Goal: Task Accomplishment & Management: Use online tool/utility

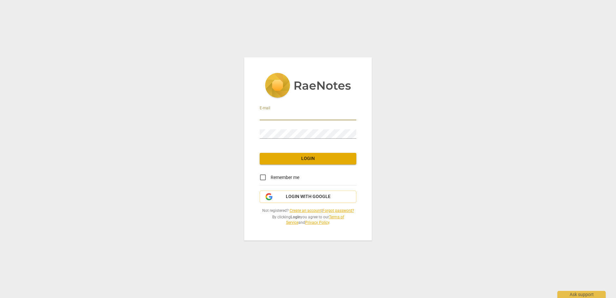
click at [273, 116] on input "email" at bounding box center [308, 115] width 97 height 9
type input "[EMAIL_ADDRESS][DOMAIN_NAME]"
click at [263, 178] on input "Remember me" at bounding box center [262, 177] width 15 height 15
checkbox input "true"
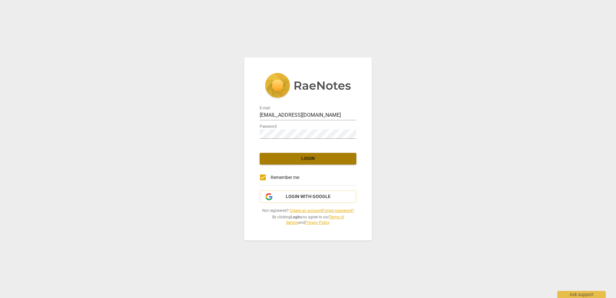
click at [297, 157] on span "Login" at bounding box center [308, 158] width 86 height 6
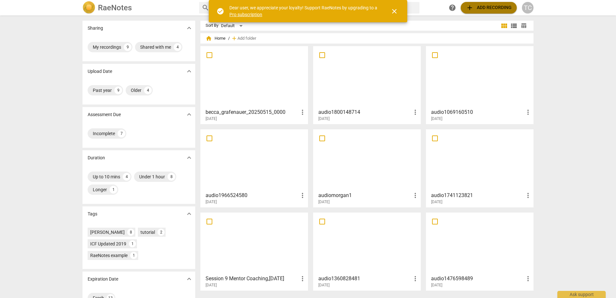
click at [495, 7] on span "add Add recording" at bounding box center [489, 8] width 46 height 8
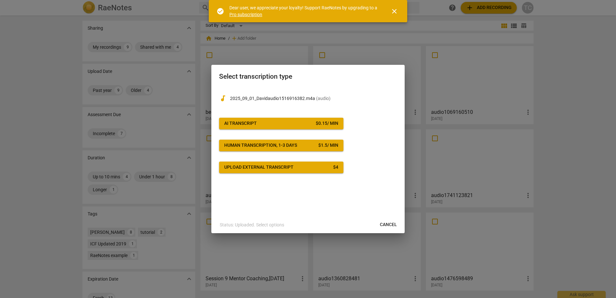
click at [290, 122] on span "AI Transcript $ 0.15 / min" at bounding box center [281, 123] width 114 height 6
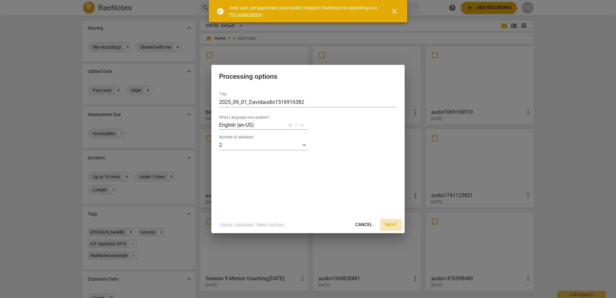
click at [391, 224] on span "Next" at bounding box center [392, 224] width 12 height 6
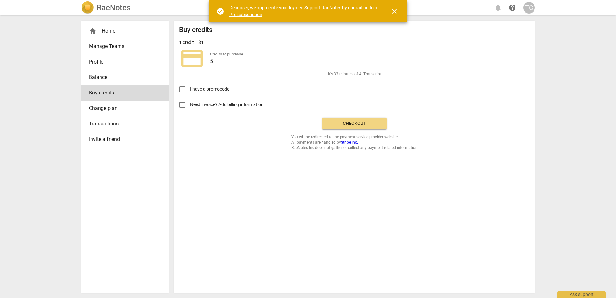
click at [358, 124] on span "Checkout" at bounding box center [355, 123] width 54 height 6
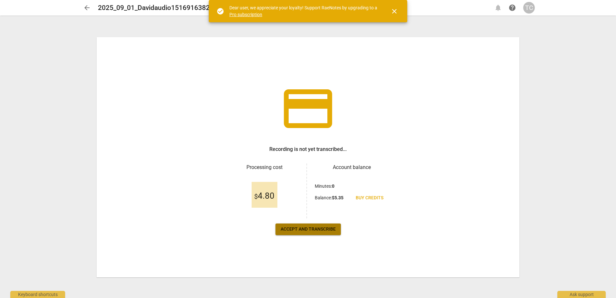
click at [317, 231] on span "Accept and transcribe" at bounding box center [308, 229] width 55 height 6
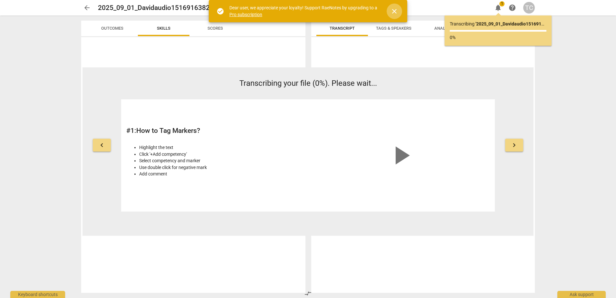
click at [394, 10] on span "close" at bounding box center [395, 11] width 8 height 8
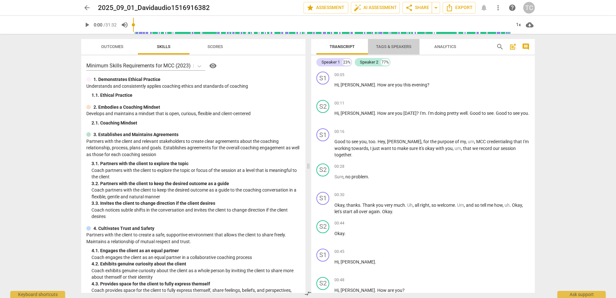
click at [391, 46] on span "Tags & Speakers" at bounding box center [393, 46] width 35 height 5
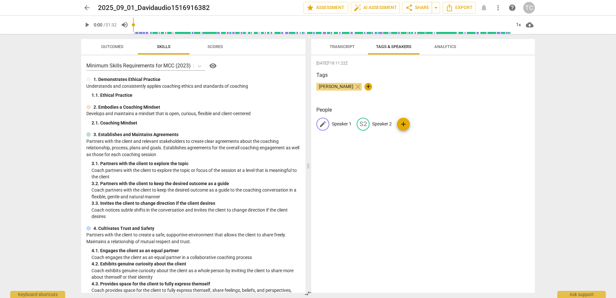
click at [337, 125] on p "Speaker 1" at bounding box center [342, 124] width 20 height 7
type input "Theresa"
click at [430, 125] on p "Speaker 2" at bounding box center [424, 124] width 20 height 7
type input "Dave"
click at [405, 177] on div "2025-09-01T18:11:22Z Tags Theresa Custer close + People TH Theresa edit Dave de…" at bounding box center [423, 173] width 224 height 237
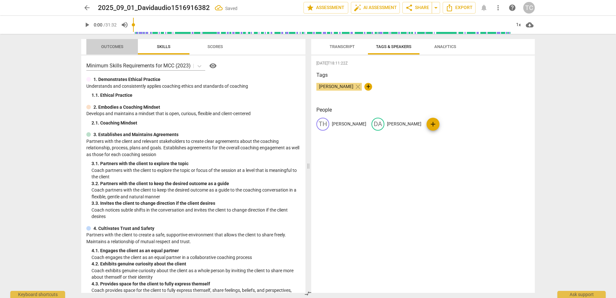
click at [114, 47] on span "Outcomes" at bounding box center [112, 46] width 22 height 5
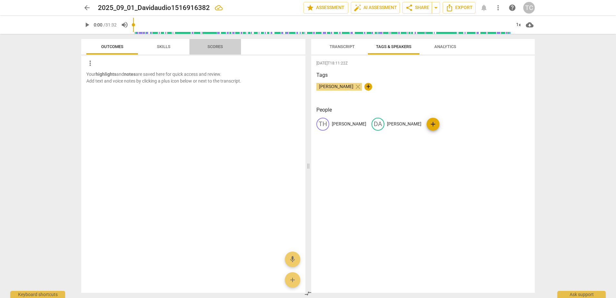
click at [218, 47] on span "Scores" at bounding box center [215, 46] width 15 height 5
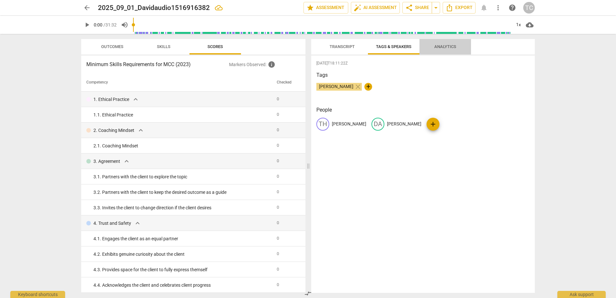
click at [447, 46] on span "Analytics" at bounding box center [446, 46] width 22 height 5
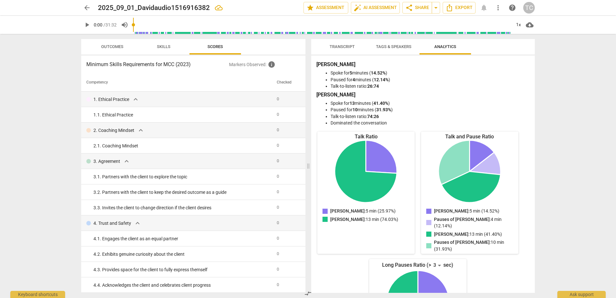
click at [383, 45] on span "Tags & Speakers" at bounding box center [393, 46] width 35 height 5
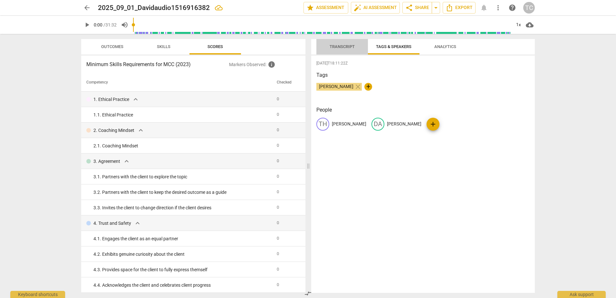
click at [343, 48] on span "Transcript" at bounding box center [342, 46] width 25 height 5
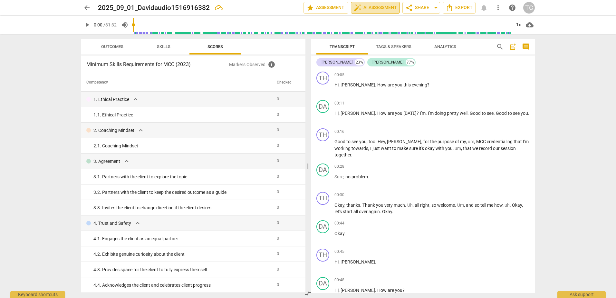
click at [385, 8] on span "auto_fix_high AI Assessment" at bounding box center [375, 8] width 43 height 8
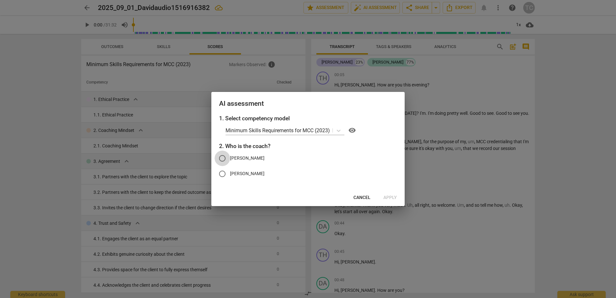
click at [223, 159] on input "Theresa" at bounding box center [222, 158] width 15 height 15
radio input "true"
click at [391, 197] on span "Apply" at bounding box center [391, 197] width 14 height 6
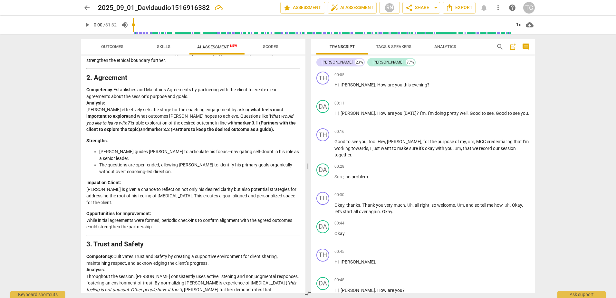
scroll to position [210, 0]
click at [271, 45] on span "Scores" at bounding box center [270, 46] width 15 height 5
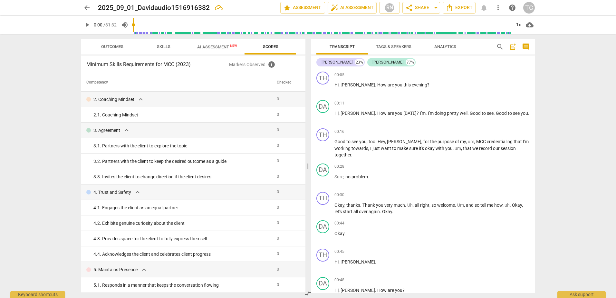
scroll to position [0, 0]
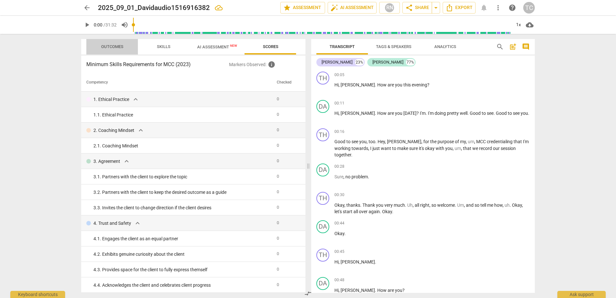
click at [117, 47] on span "Outcomes" at bounding box center [112, 46] width 22 height 5
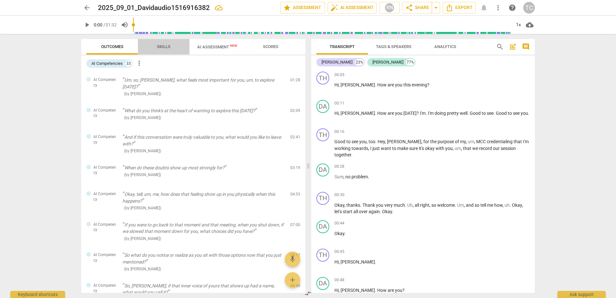
click at [163, 47] on span "Skills" at bounding box center [164, 46] width 14 height 5
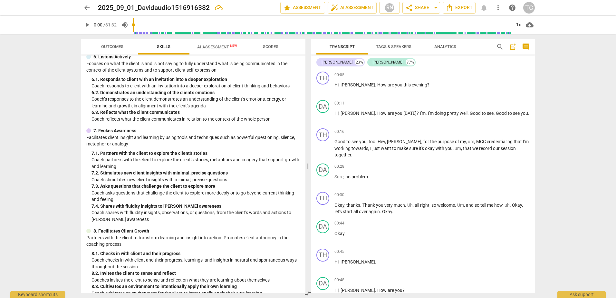
scroll to position [368, 0]
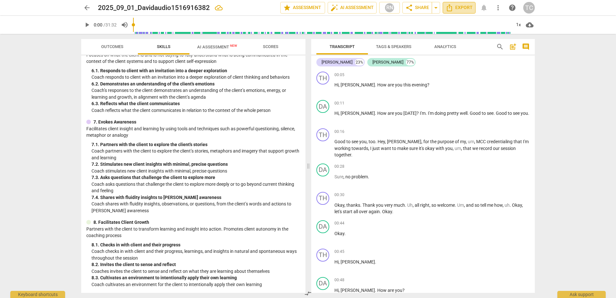
click at [466, 9] on span "Export" at bounding box center [459, 8] width 27 height 8
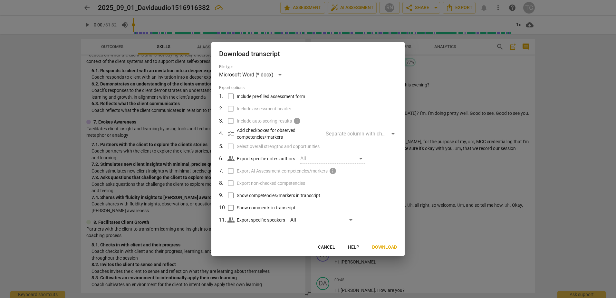
click at [230, 96] on input "Include pre-filled assessment form" at bounding box center [231, 96] width 12 height 12
checkbox input "true"
click at [230, 148] on input "Select overall strengths and opportunities" at bounding box center [231, 146] width 12 height 12
checkbox input "true"
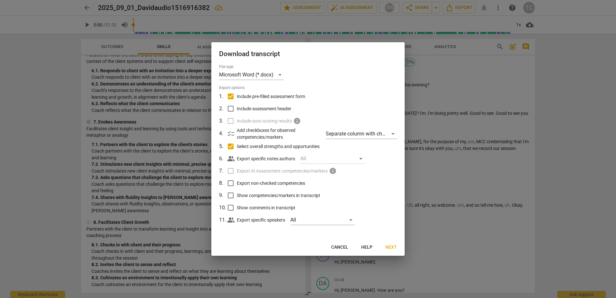
click at [393, 247] on span "Next" at bounding box center [392, 247] width 12 height 6
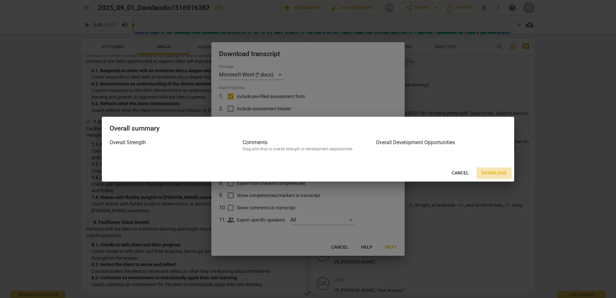
click at [493, 174] on span "Download" at bounding box center [494, 173] width 25 height 6
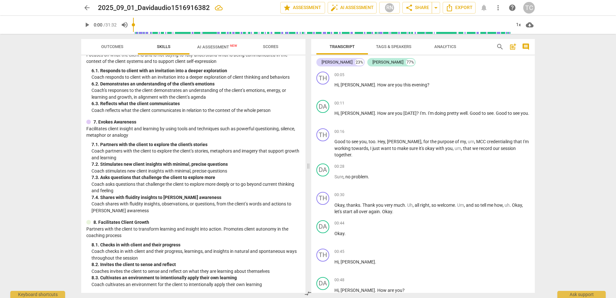
click at [579, 245] on div "arrow_back 2025_09_01_Davidaudio1516916382 edit star Assessment auto_fix_high A…" at bounding box center [308, 149] width 616 height 298
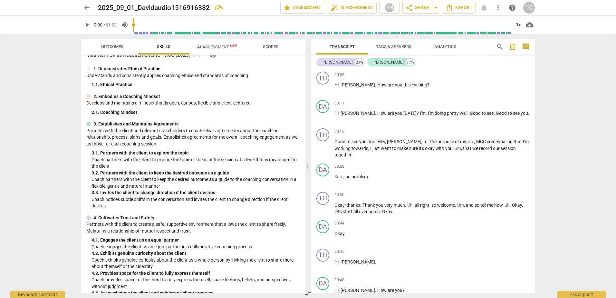
scroll to position [0, 0]
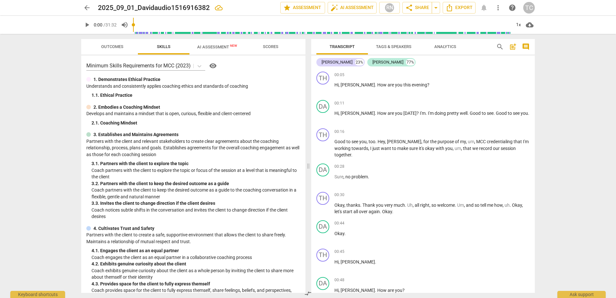
click at [269, 45] on span "Scores" at bounding box center [270, 46] width 15 height 5
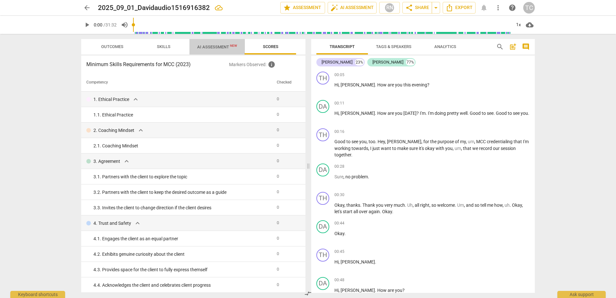
click at [209, 48] on span "AI Assessment New" at bounding box center [217, 46] width 40 height 5
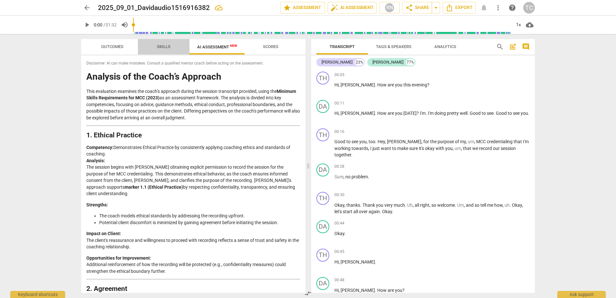
click at [169, 46] on span "Skills" at bounding box center [164, 46] width 14 height 5
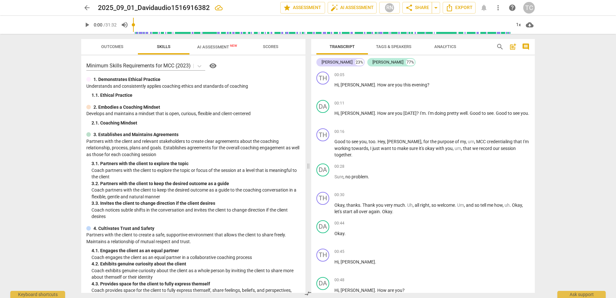
click at [210, 48] on span "AI Assessment New" at bounding box center [217, 46] width 40 height 5
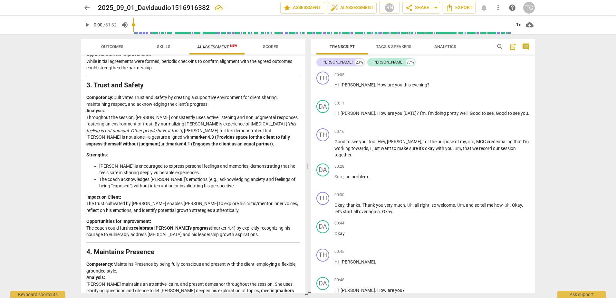
scroll to position [275, 0]
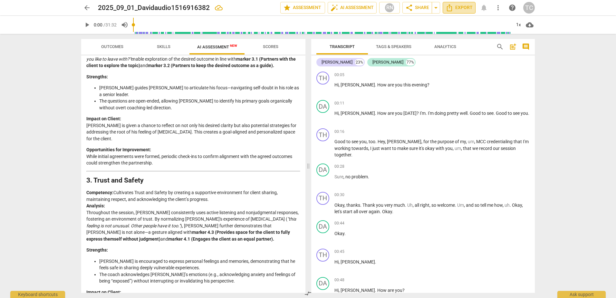
click at [462, 6] on span "Export" at bounding box center [459, 8] width 27 height 8
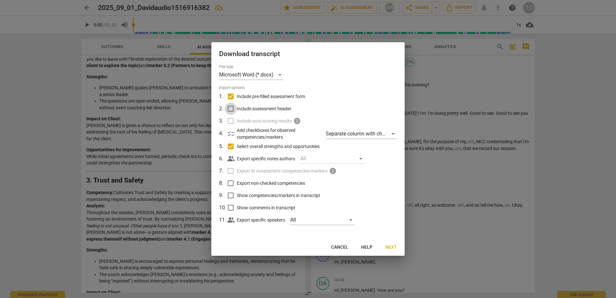
click at [231, 110] on input "Include assessment header" at bounding box center [231, 109] width 12 height 12
checkbox input "true"
click at [232, 123] on label "Include auto scoring results info" at bounding box center [307, 121] width 169 height 12
click at [231, 122] on label "Include auto scoring results info" at bounding box center [307, 121] width 169 height 12
click at [393, 135] on div "Separate column with check marks" at bounding box center [361, 134] width 71 height 10
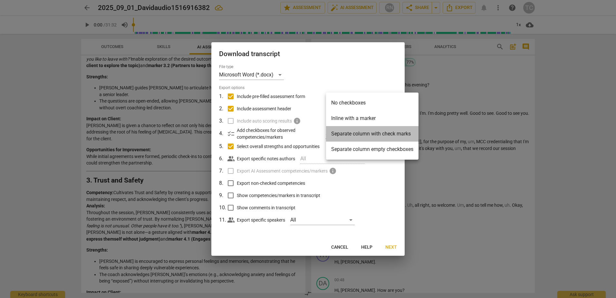
click at [392, 135] on li "Separate column with check marks" at bounding box center [372, 133] width 93 height 15
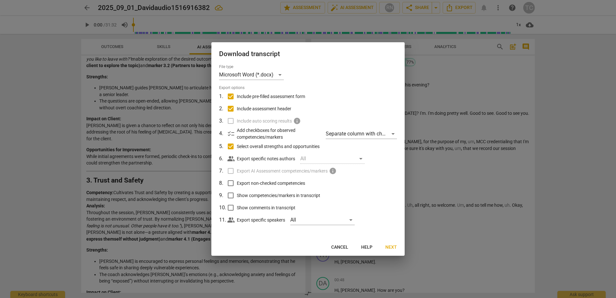
click at [231, 121] on label "Include auto scoring results info" at bounding box center [307, 121] width 169 height 12
click at [231, 195] on input "Show competencies/markers in transcript" at bounding box center [231, 195] width 12 height 12
checkbox input "true"
click at [391, 246] on span "Next" at bounding box center [392, 247] width 12 height 6
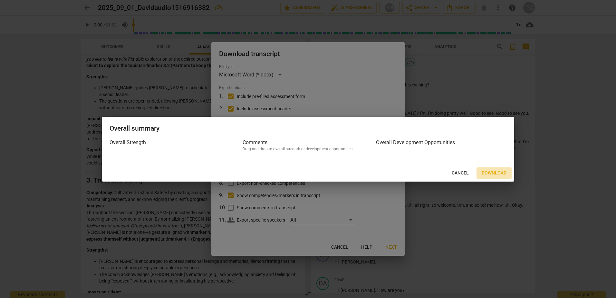
click at [497, 171] on span "Download" at bounding box center [494, 173] width 25 height 6
